Goal: Navigation & Orientation: Go to known website

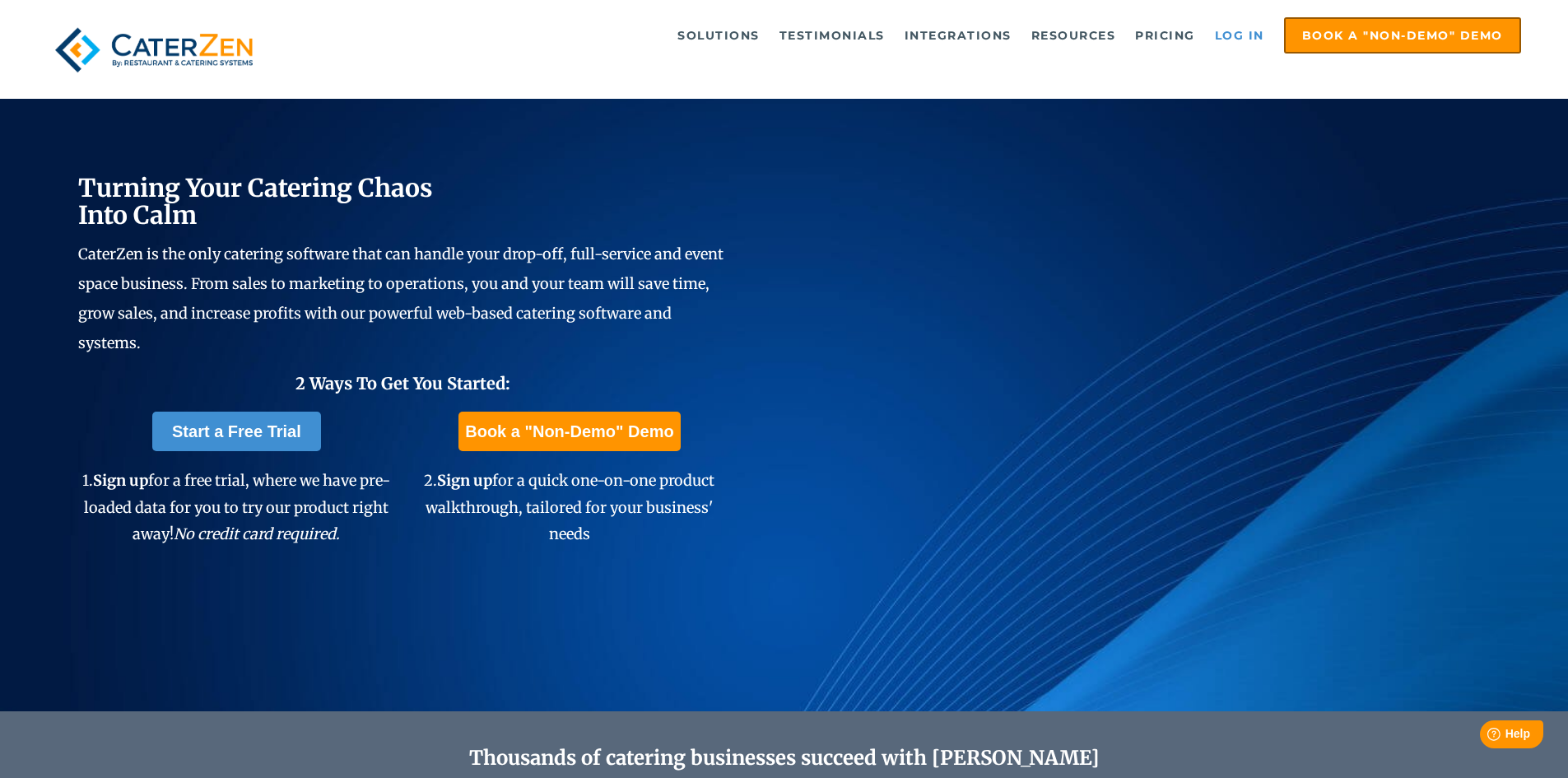
click at [1250, 29] on link "Log in" at bounding box center [1239, 36] width 66 height 33
click at [1228, 39] on link "Log in" at bounding box center [1239, 36] width 66 height 33
click at [1257, 30] on link "Log in" at bounding box center [1239, 36] width 66 height 33
